Goal: Task Accomplishment & Management: Manage account settings

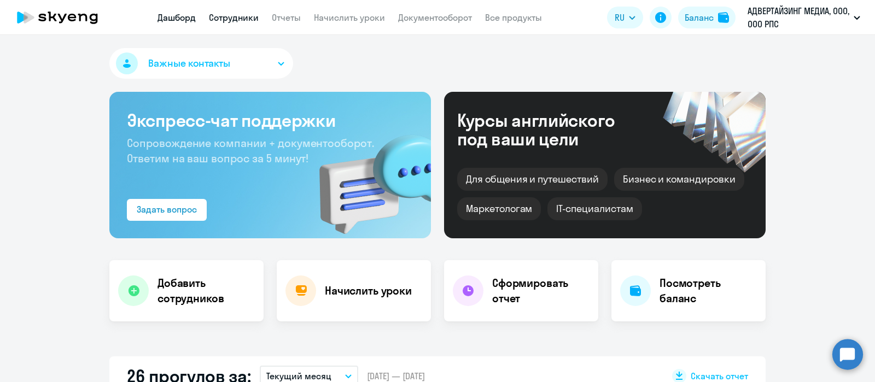
click at [234, 19] on link "Сотрудники" at bounding box center [234, 17] width 50 height 11
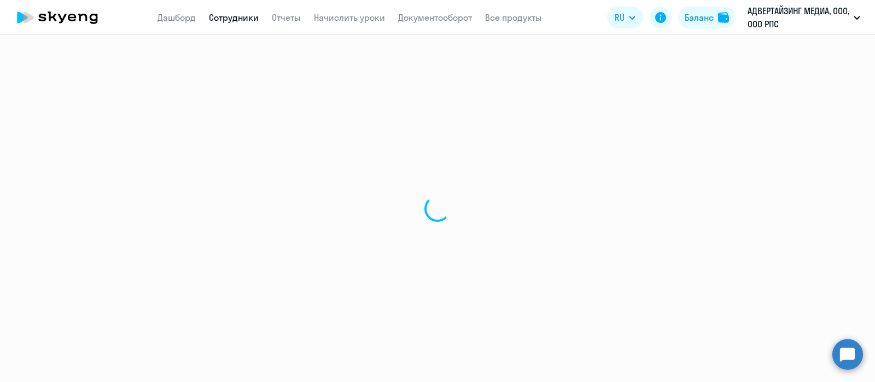
select select "30"
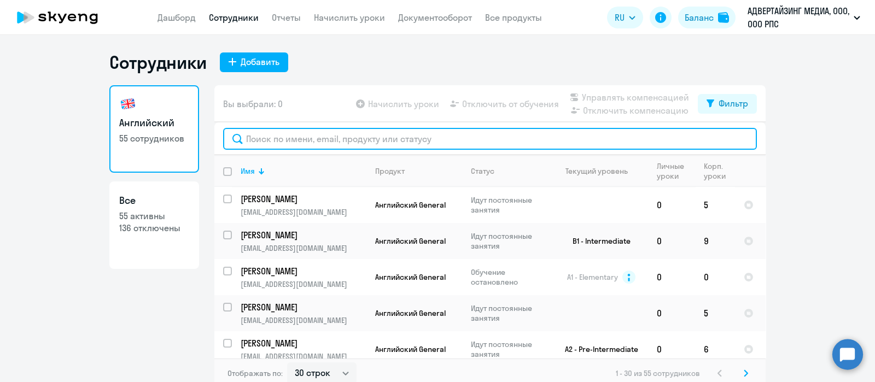
click at [281, 141] on input "text" at bounding box center [490, 139] width 534 height 22
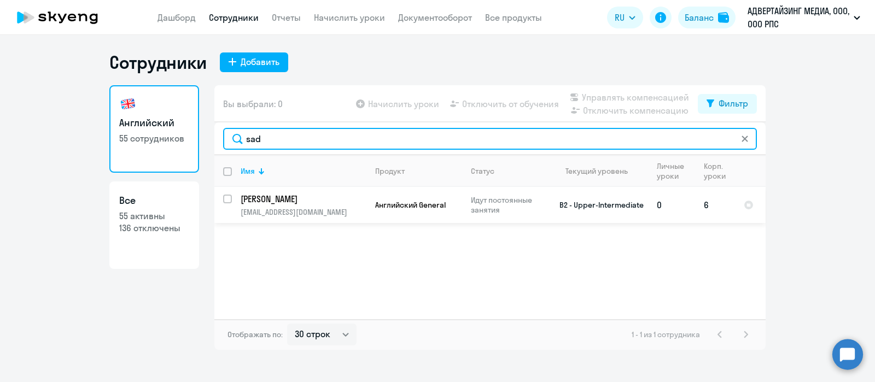
type input "sad"
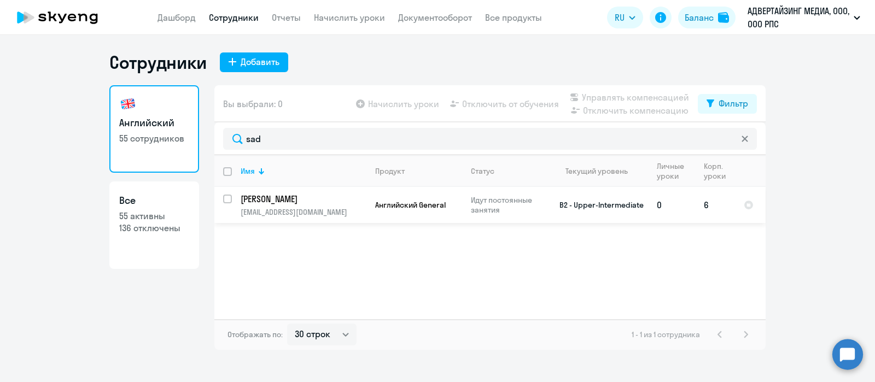
click at [227, 196] on input "select row 23867398" at bounding box center [234, 206] width 22 height 22
checkbox input "true"
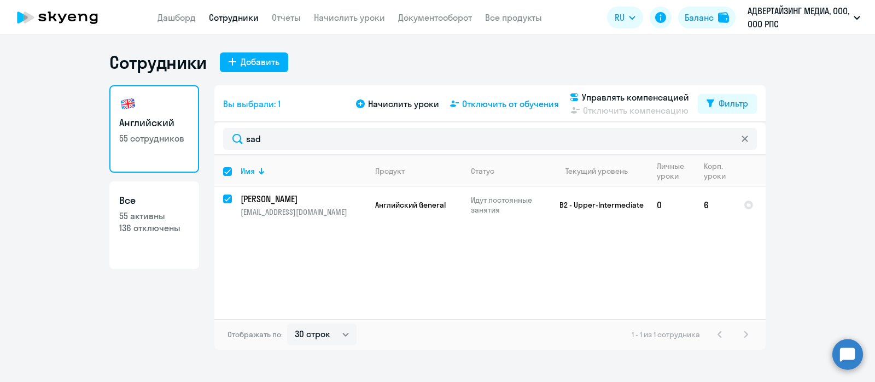
click at [505, 104] on span "Отключить от обучения" at bounding box center [510, 103] width 97 height 13
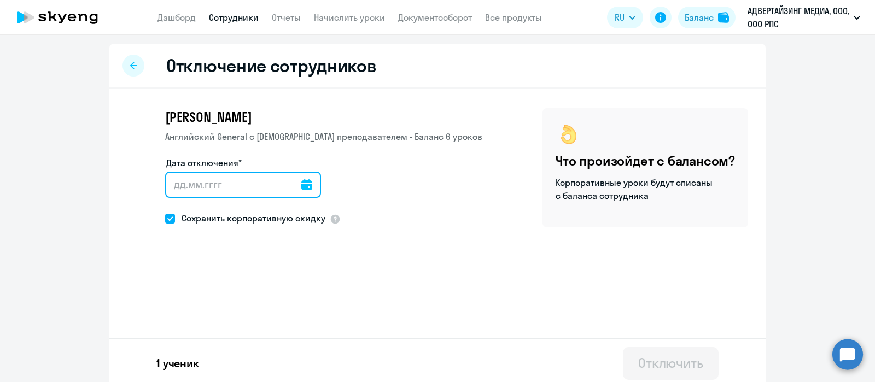
click at [300, 182] on input "Дата отключения*" at bounding box center [243, 185] width 156 height 26
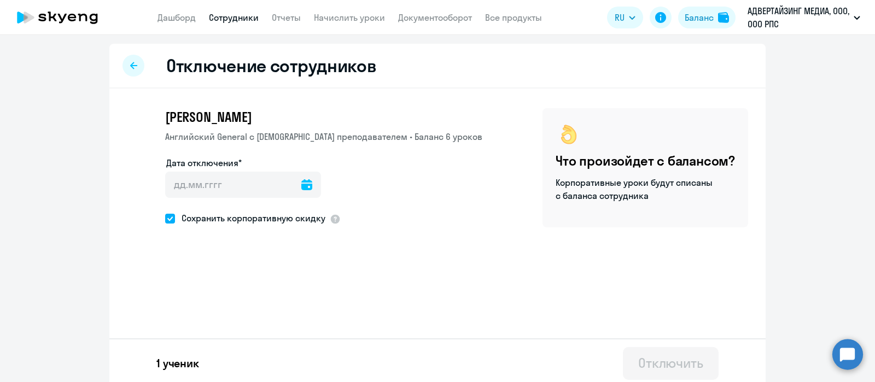
click at [301, 184] on icon at bounding box center [306, 184] width 11 height 11
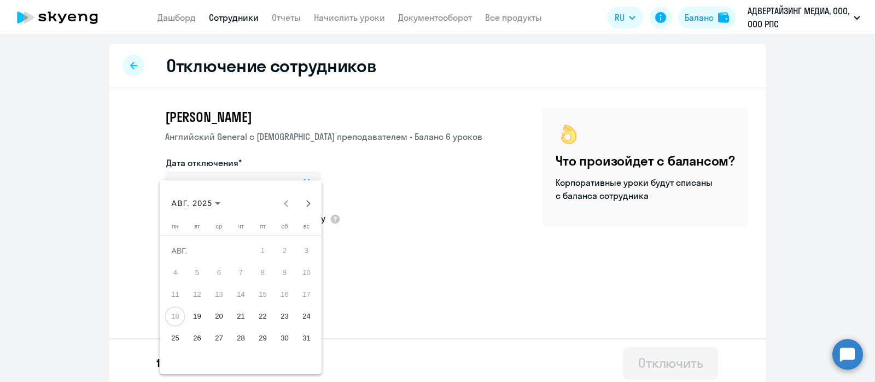
click at [179, 336] on span "25" at bounding box center [175, 339] width 20 height 20
type input "[DATE]"
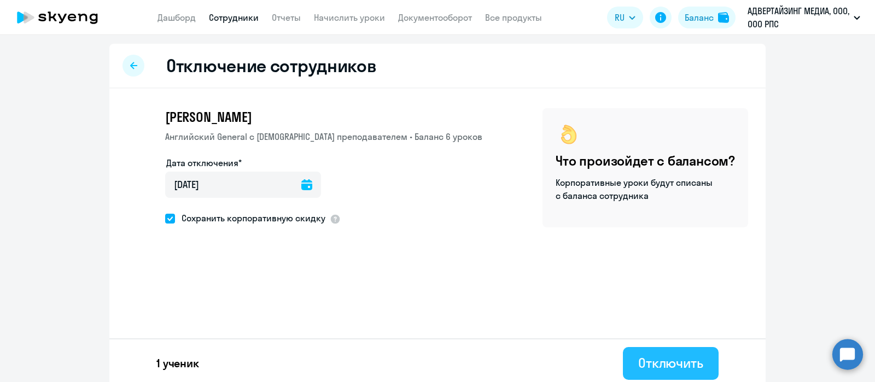
click at [651, 359] on div "Отключить" at bounding box center [670, 363] width 65 height 18
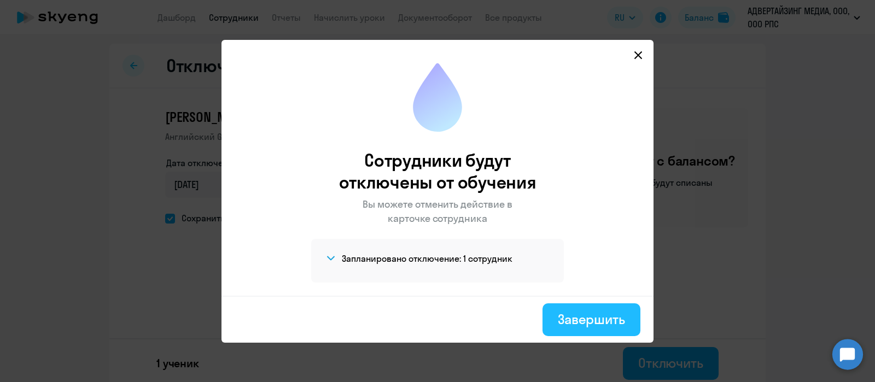
click at [605, 318] on div "Завершить" at bounding box center [591, 320] width 67 height 18
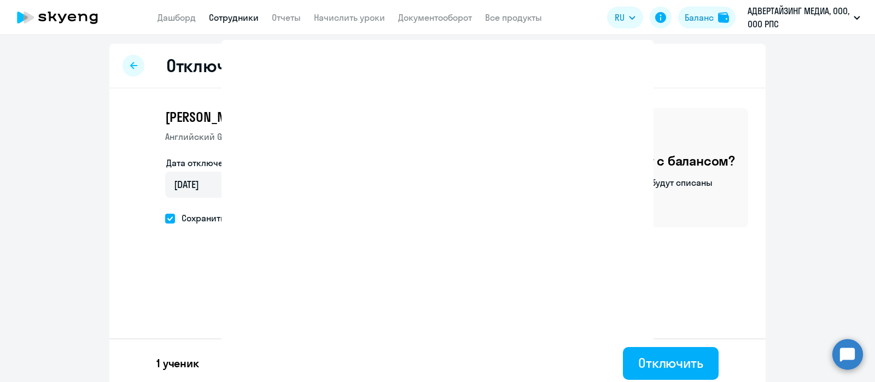
select select "30"
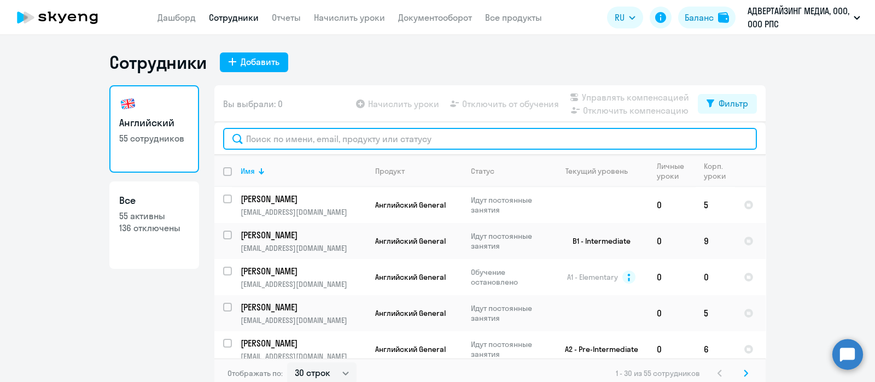
click at [438, 136] on input "text" at bounding box center [490, 139] width 534 height 22
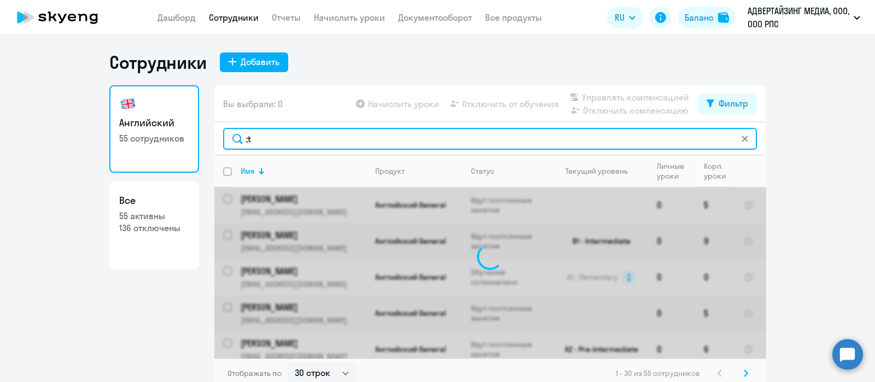
type input ";"
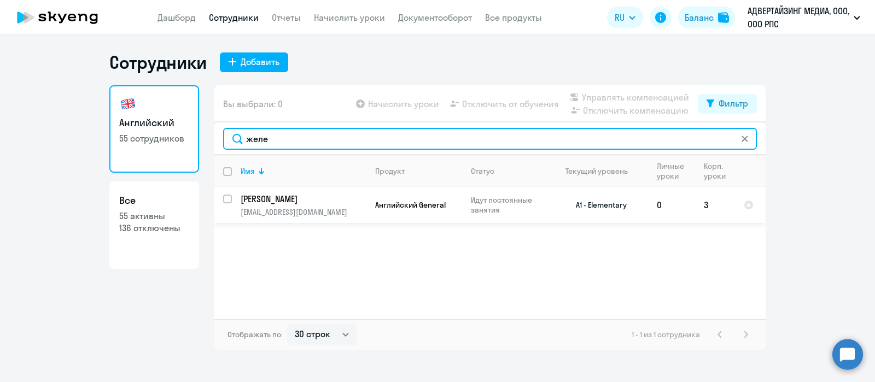
type input "желе"
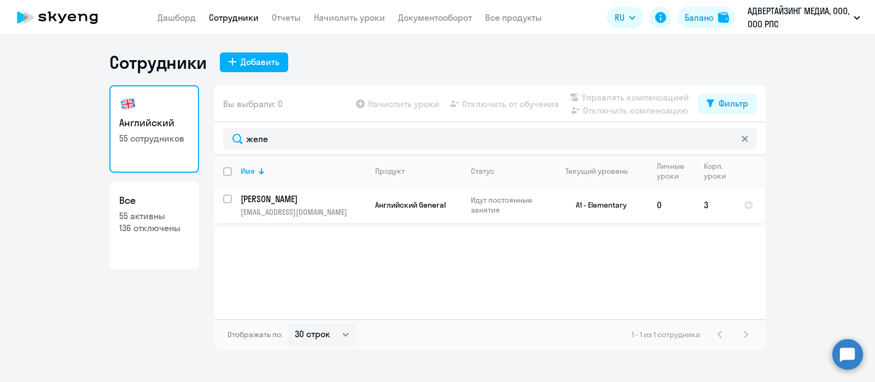
click at [229, 199] on input "select row 41380980" at bounding box center [234, 206] width 22 height 22
checkbox input "true"
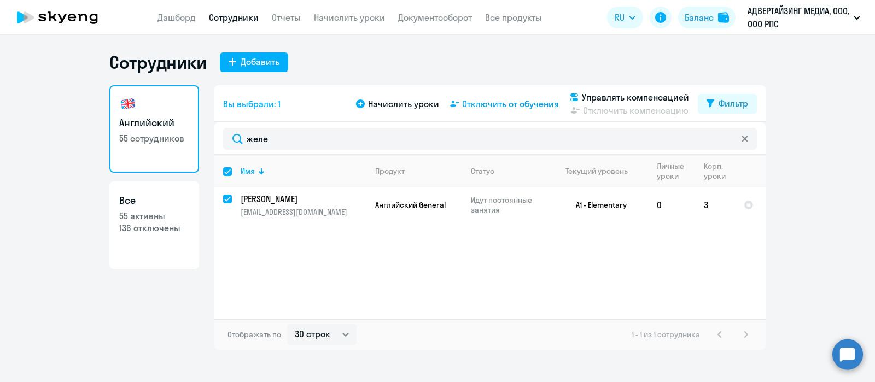
click at [496, 108] on span "Отключить от обучения" at bounding box center [510, 103] width 97 height 13
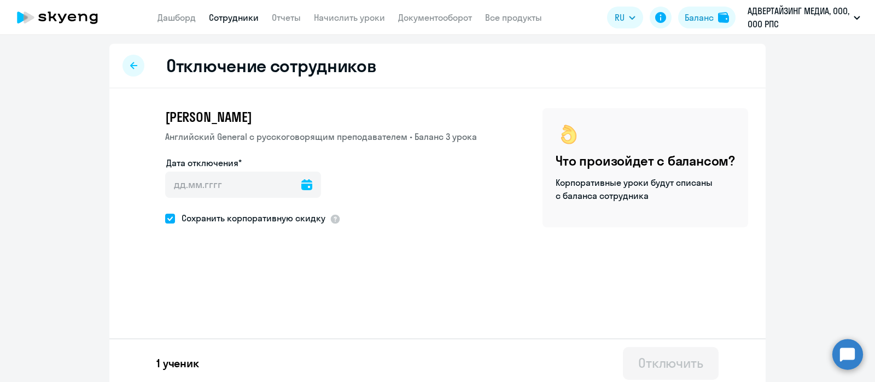
click at [301, 185] on icon at bounding box center [306, 184] width 11 height 11
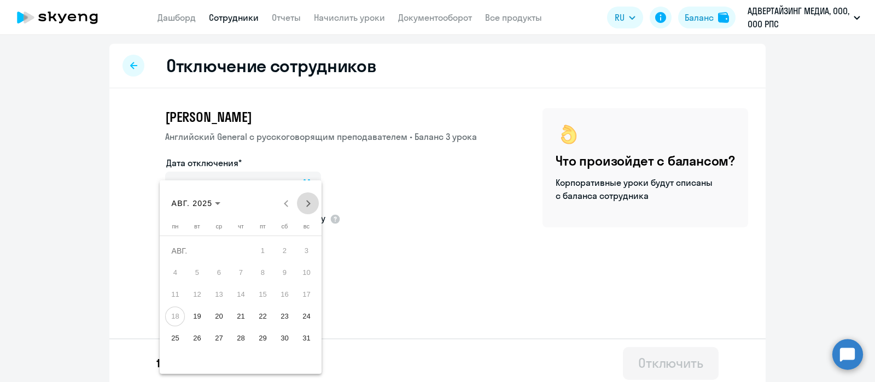
click at [306, 198] on span "Next month" at bounding box center [308, 204] width 22 height 22
click at [176, 274] on span "1" at bounding box center [175, 273] width 20 height 20
type input "[DATE]"
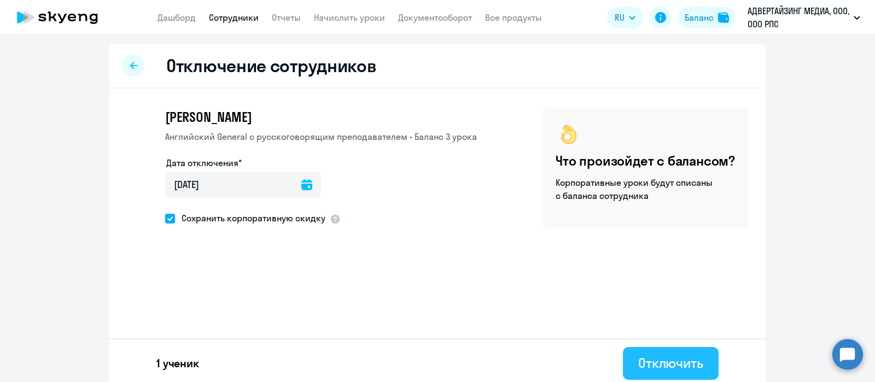
click at [651, 353] on button "Отключить" at bounding box center [671, 363] width 96 height 33
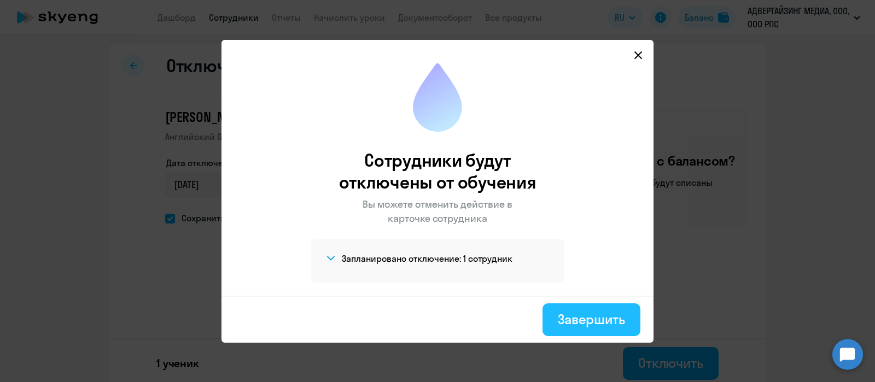
click at [597, 313] on div "Завершить" at bounding box center [591, 320] width 67 height 18
select select "30"
